Goal: Obtain resource: Obtain resource

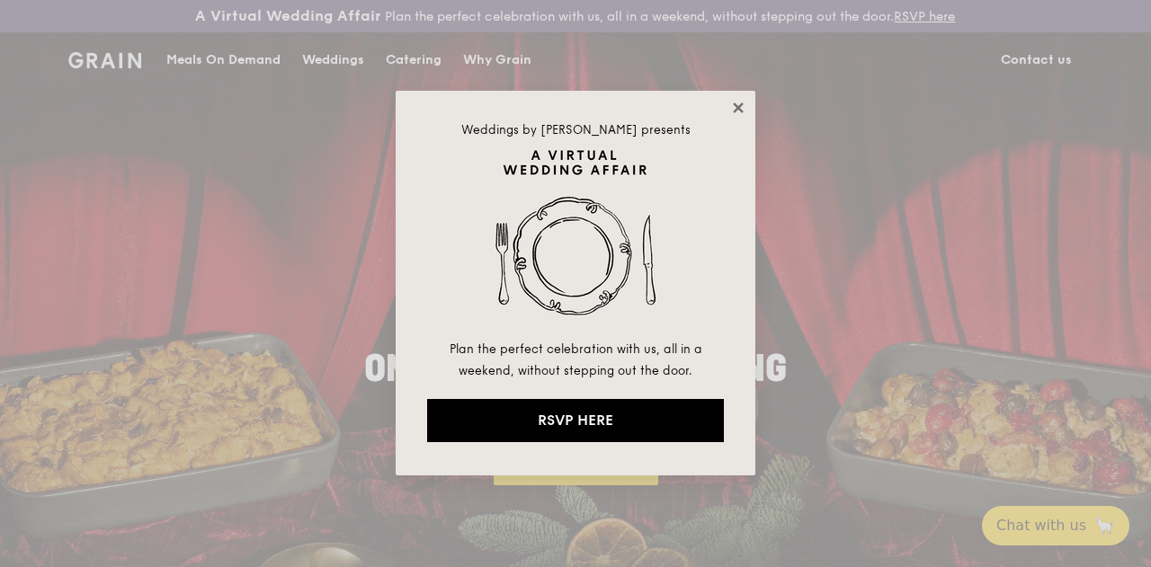
click at [734, 104] on icon at bounding box center [738, 108] width 10 height 10
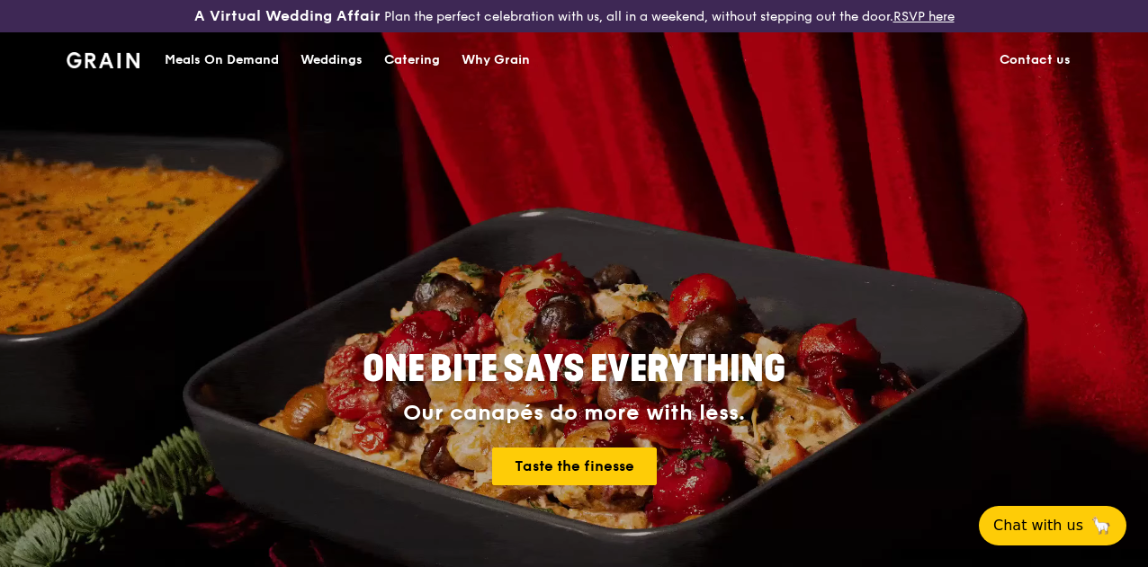
click at [406, 72] on div "Catering" at bounding box center [412, 60] width 56 height 54
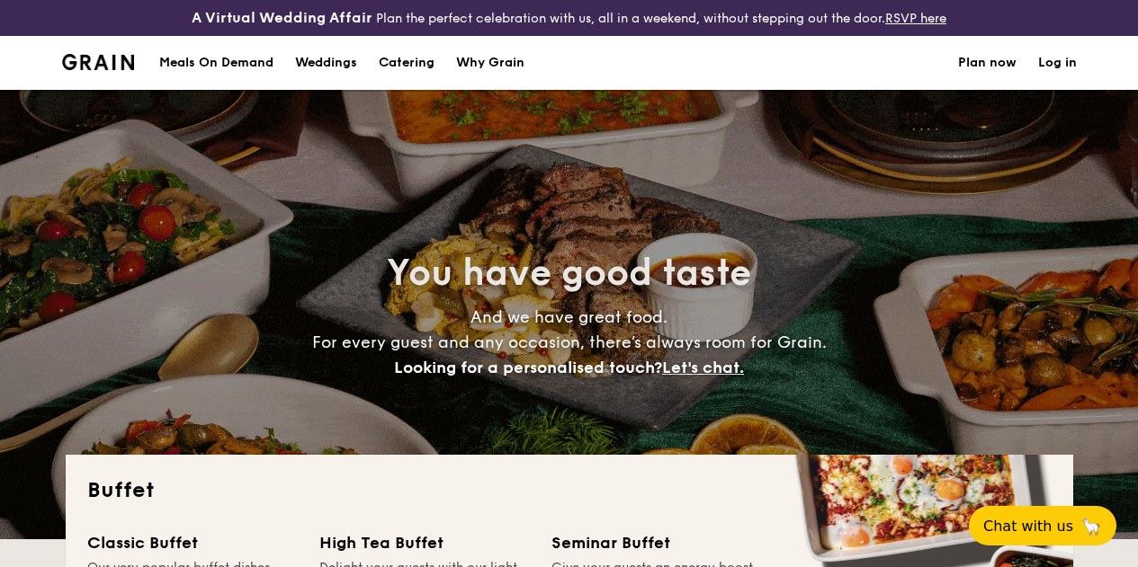
select select
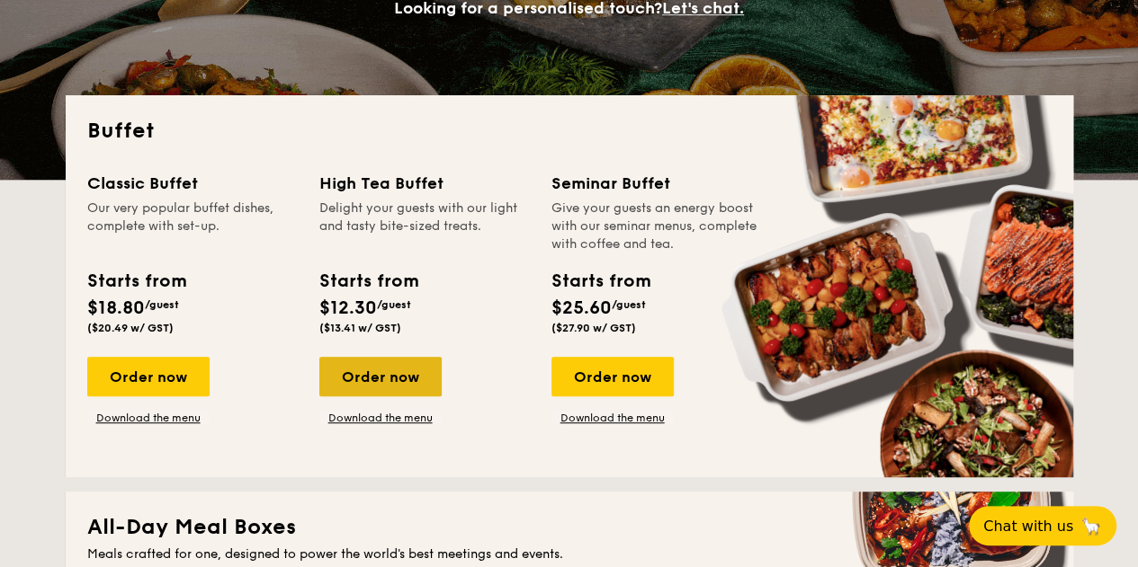
scroll to position [540, 0]
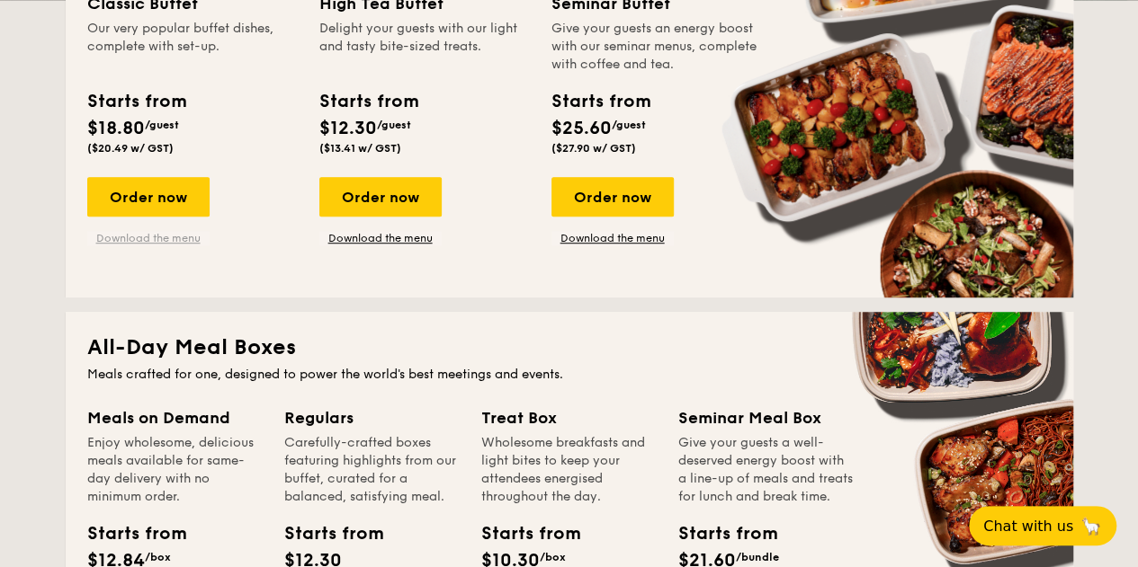
click at [162, 246] on link "Download the menu" at bounding box center [148, 238] width 122 height 14
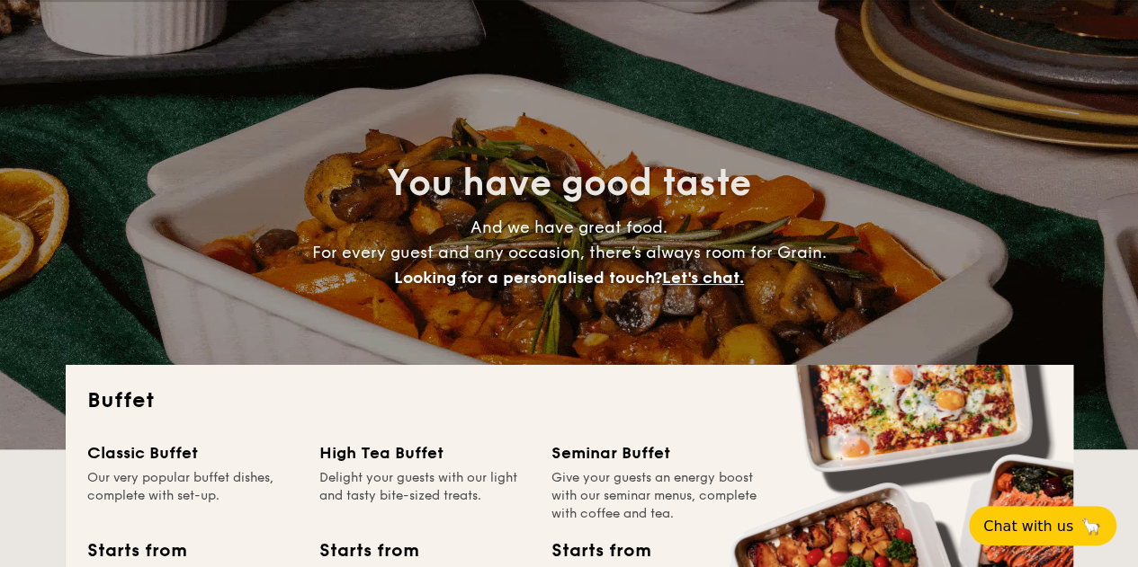
scroll to position [360, 0]
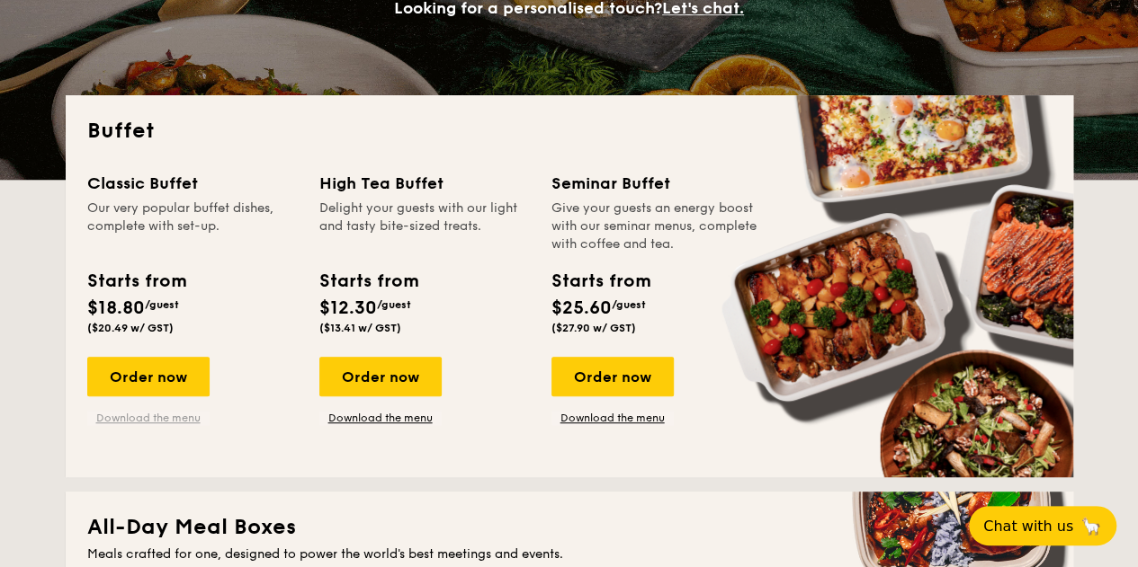
click at [165, 425] on link "Download the menu" at bounding box center [148, 418] width 122 height 14
